Goal: Complete application form

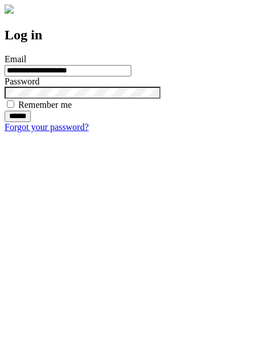
type input "**********"
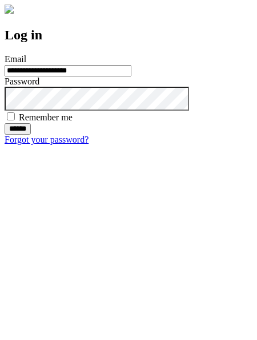
click at [31, 135] on input "******" at bounding box center [18, 128] width 26 height 11
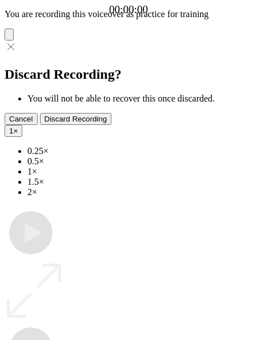
type input "**********"
